Goal: Find specific page/section

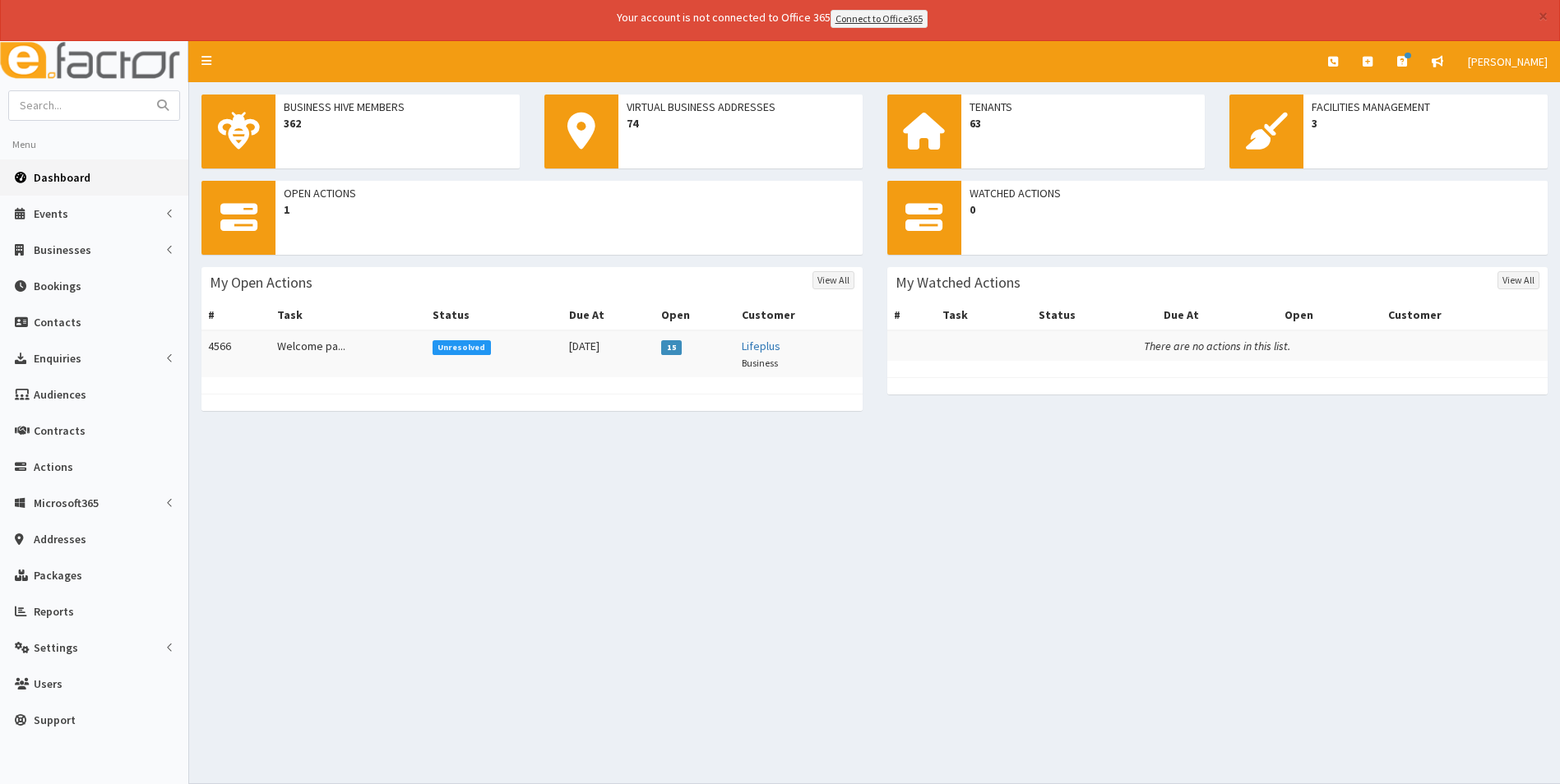
scroll to position [45, 0]
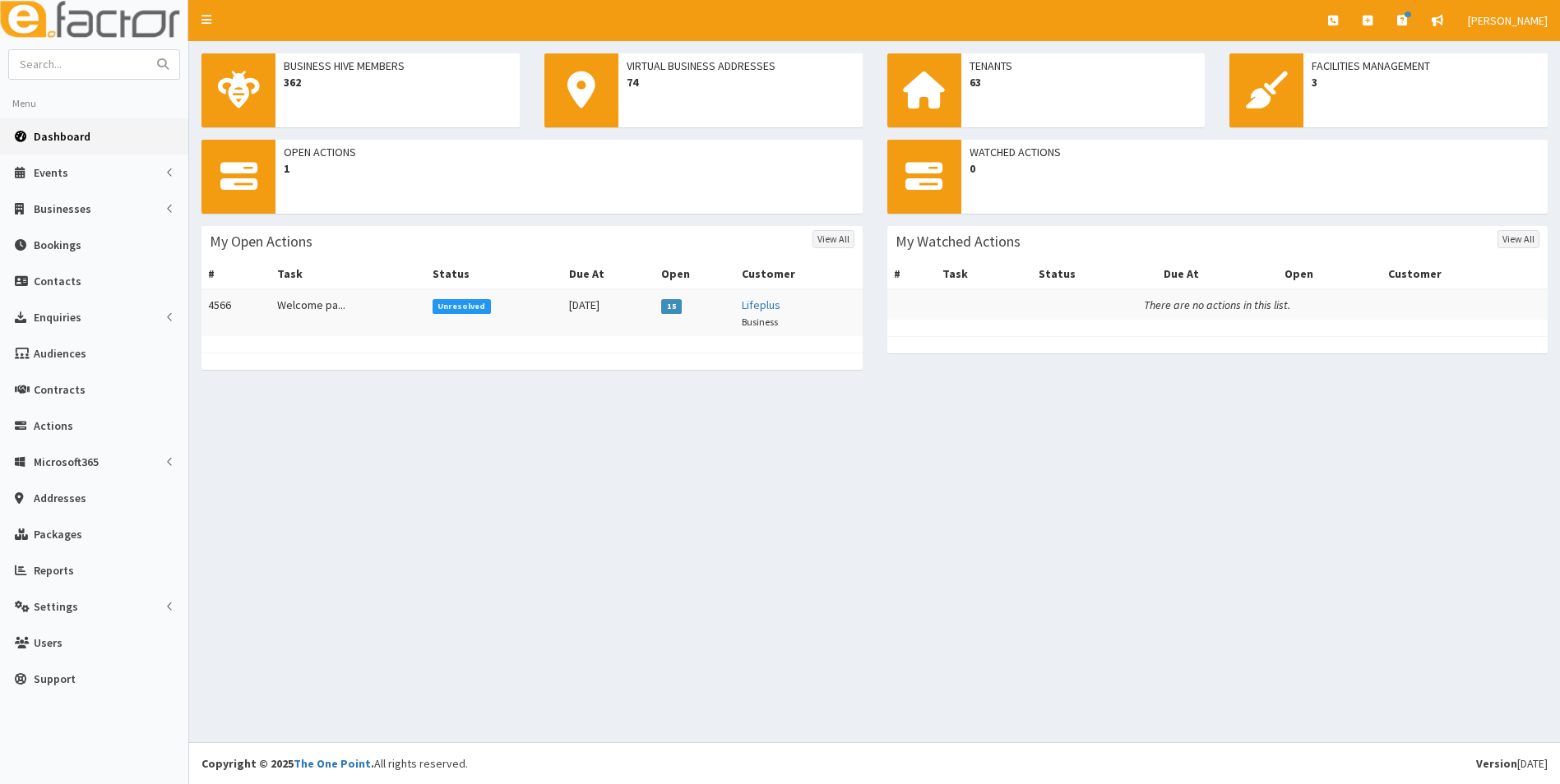
click at [428, 321] on td "Unresolved" at bounding box center [494, 312] width 136 height 47
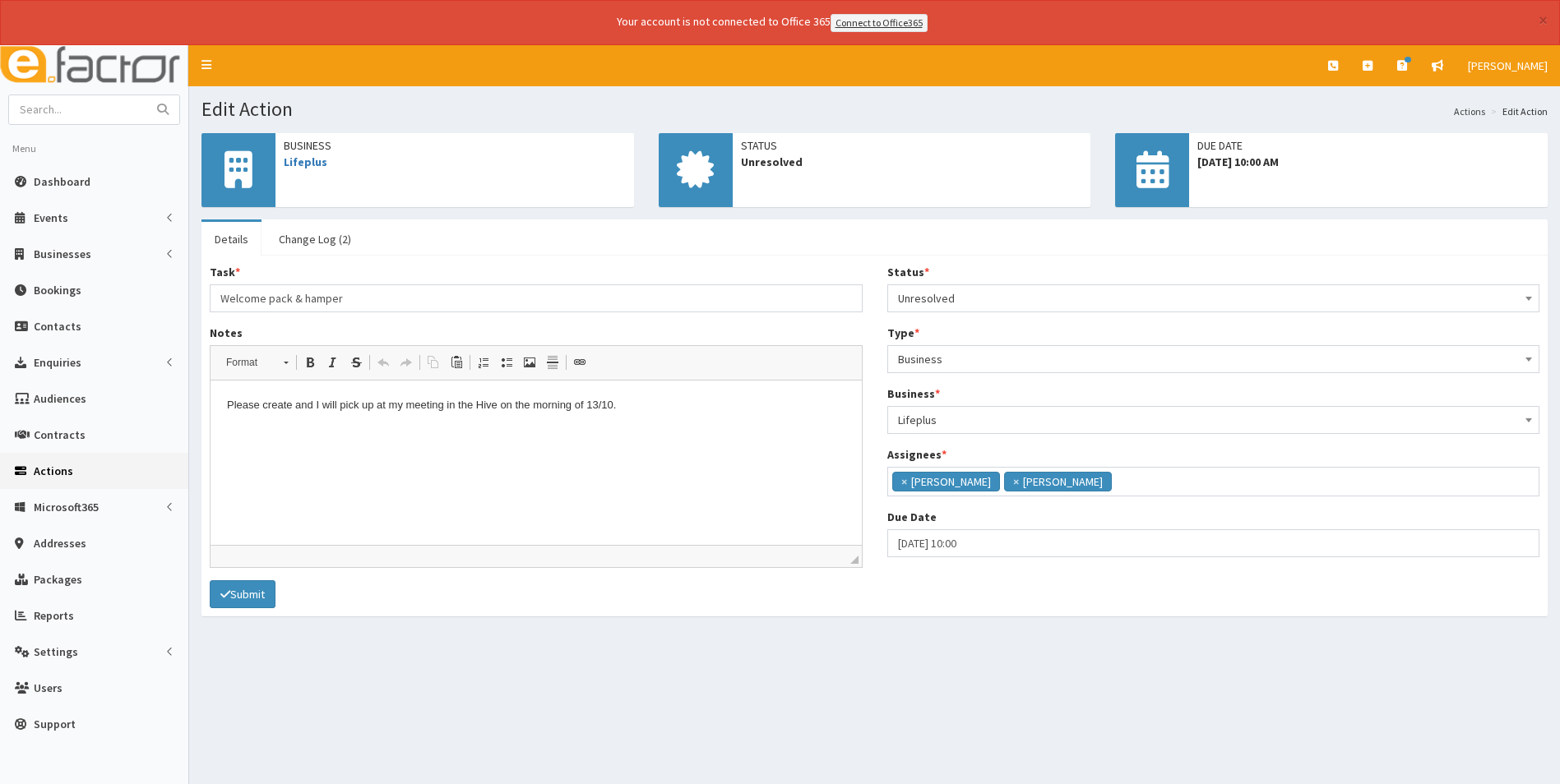
scroll to position [120, 0]
click at [1539, 28] on button "×" at bounding box center [1542, 20] width 9 height 17
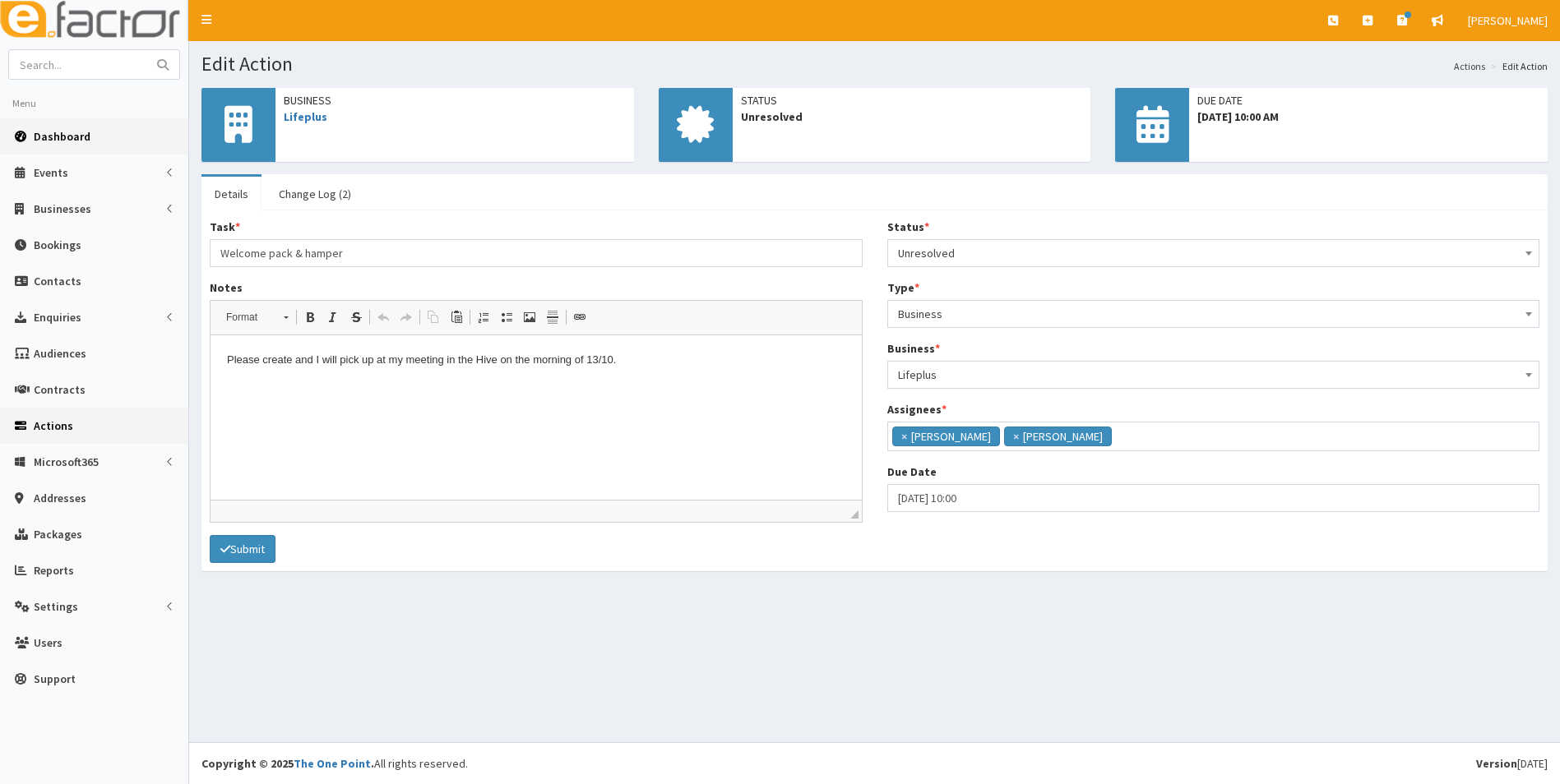
click at [77, 135] on span "Dashboard" at bounding box center [62, 136] width 57 height 15
